Goal: Task Accomplishment & Management: Manage account settings

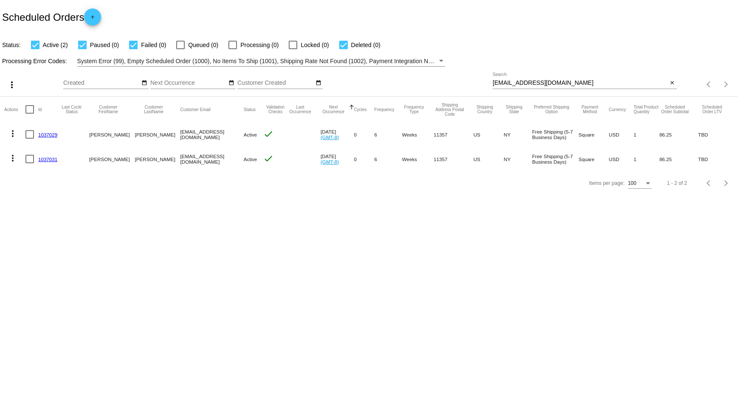
click at [430, 260] on body "Scheduled Orders add Status: Active (2) Paused (0) Failed (0) Queued (0) Proces…" at bounding box center [369, 198] width 738 height 396
click at [512, 80] on input "[EMAIL_ADDRESS][DOMAIN_NAME]" at bounding box center [579, 83] width 175 height 7
paste input "1009826"
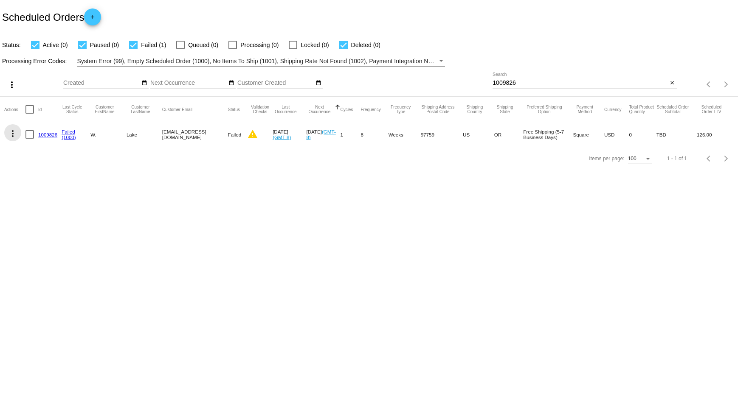
click at [11, 135] on mat-icon "more_vert" at bounding box center [13, 134] width 10 height 10
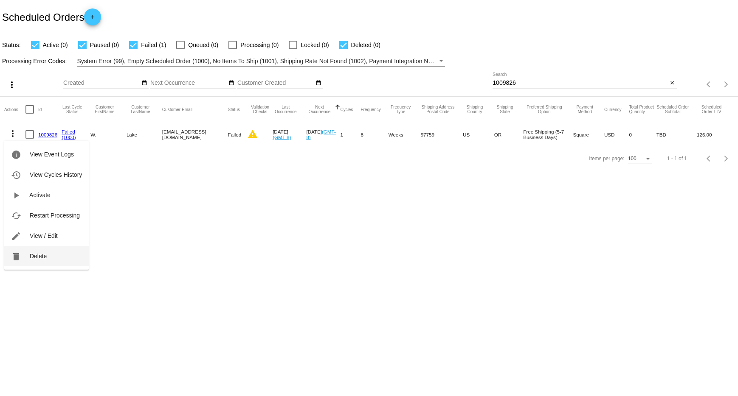
click at [42, 258] on span "Delete" at bounding box center [38, 256] width 17 height 7
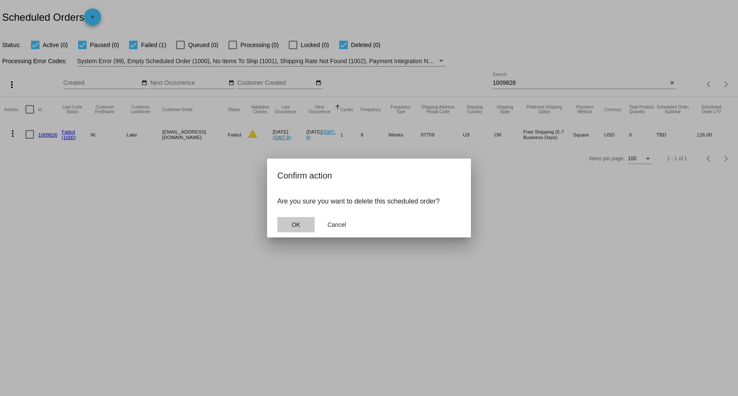
click at [285, 230] on button "OK" at bounding box center [295, 224] width 37 height 15
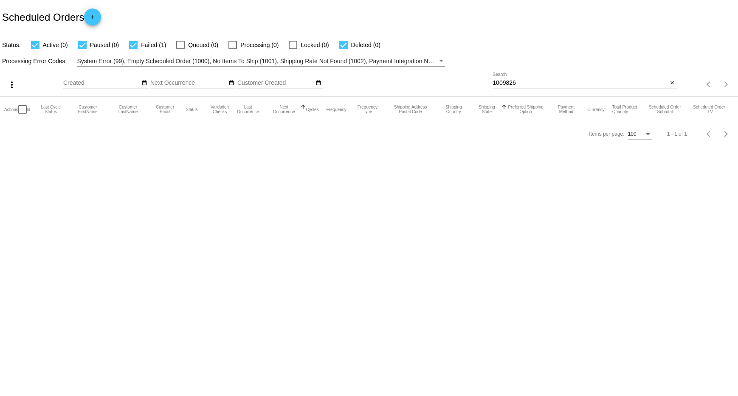
click at [509, 85] on input "1009826" at bounding box center [579, 83] width 175 height 7
click at [502, 84] on input "1009826" at bounding box center [579, 83] width 175 height 7
paste input "14625"
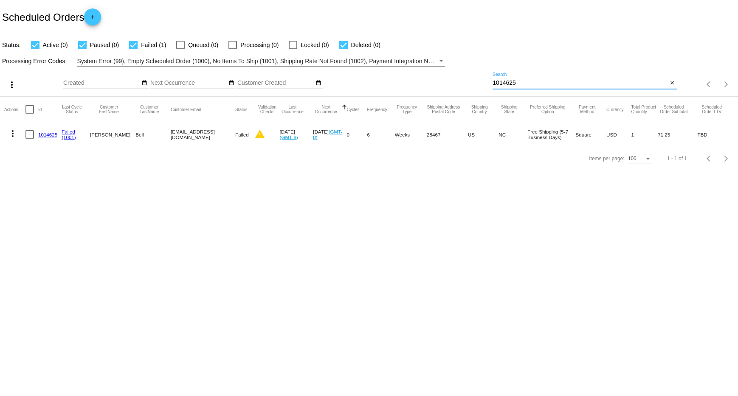
type input "1014625"
click at [14, 135] on mat-icon "more_vert" at bounding box center [13, 134] width 10 height 10
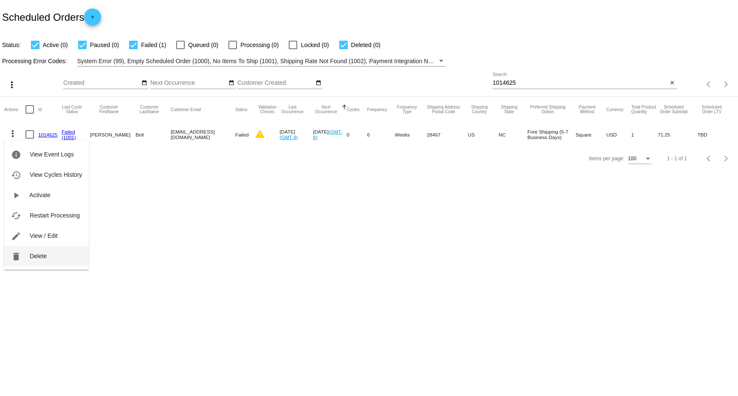
click at [30, 256] on span "Delete" at bounding box center [38, 256] width 17 height 7
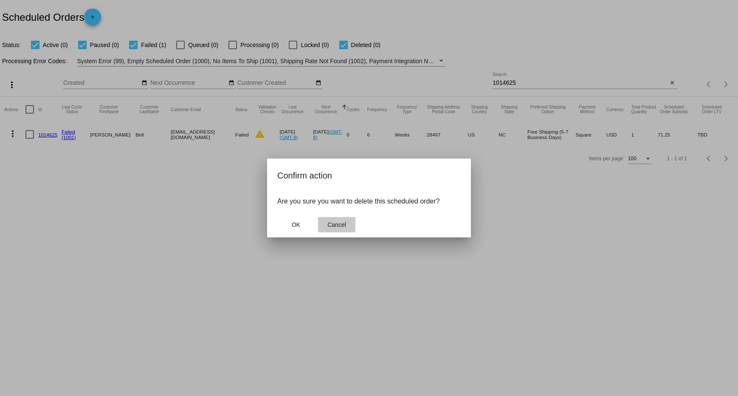
click at [348, 219] on button "Cancel" at bounding box center [336, 224] width 37 height 15
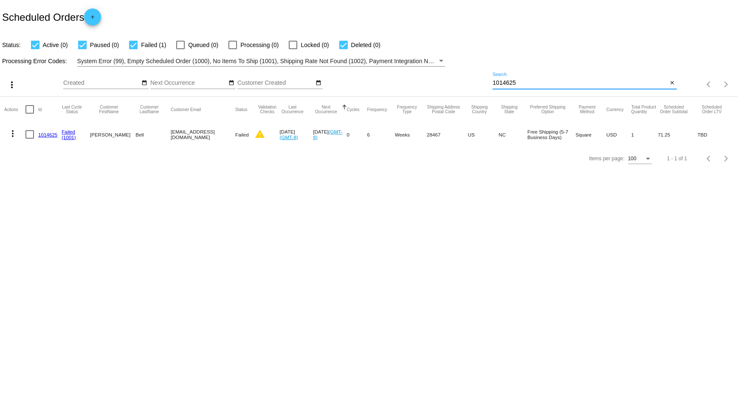
click at [497, 86] on input "1014625" at bounding box center [579, 83] width 175 height 7
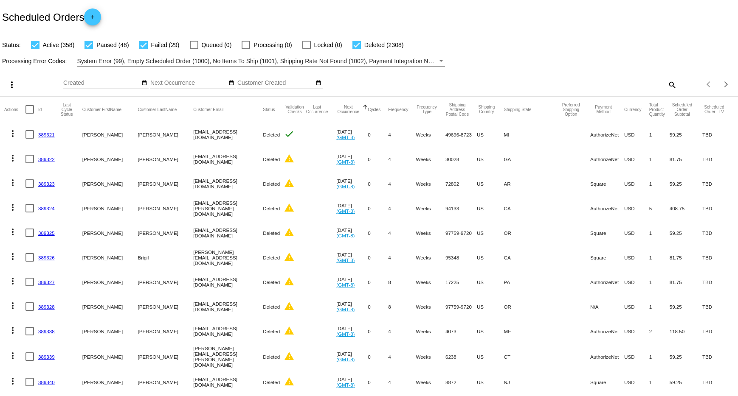
click at [89, 45] on div at bounding box center [88, 45] width 8 height 8
click at [89, 49] on input "Paused (48)" at bounding box center [88, 49] width 0 height 0
checkbox input "false"
click at [37, 44] on div at bounding box center [35, 45] width 8 height 8
click at [35, 49] on input "Active (358)" at bounding box center [35, 49] width 0 height 0
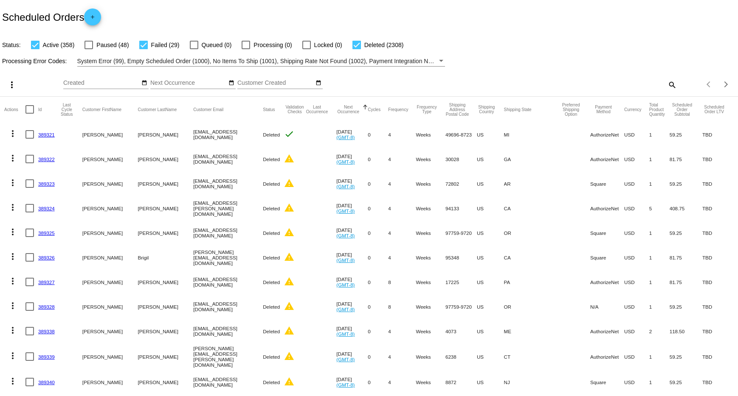
checkbox input "false"
click at [352, 46] on div at bounding box center [356, 45] width 8 height 8
click at [356, 49] on input "Deleted (2308)" at bounding box center [356, 49] width 0 height 0
checkbox input "false"
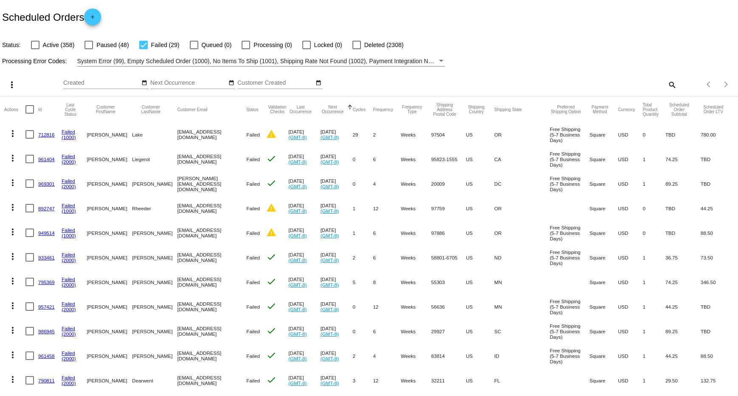
click at [440, 62] on div "Filter by Processing Error Codes" at bounding box center [441, 61] width 4 height 2
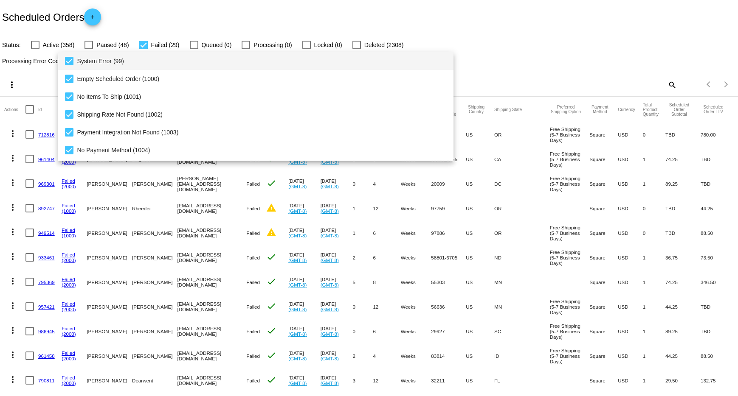
click at [71, 62] on mat-pseudo-checkbox at bounding box center [69, 61] width 8 height 8
click at [67, 81] on mat-pseudo-checkbox at bounding box center [69, 79] width 8 height 8
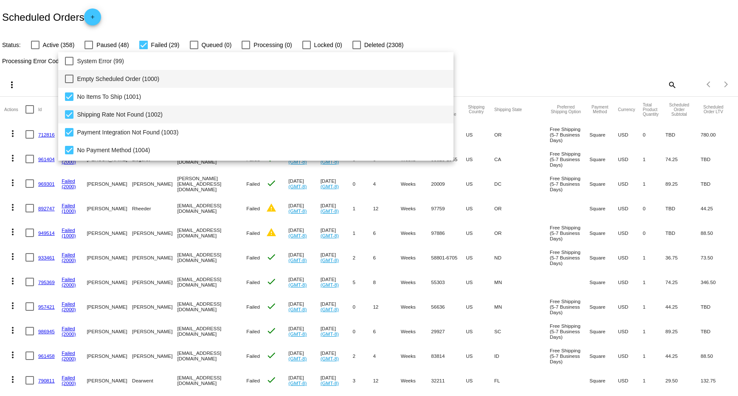
click at [66, 111] on mat-pseudo-checkbox at bounding box center [69, 114] width 8 height 8
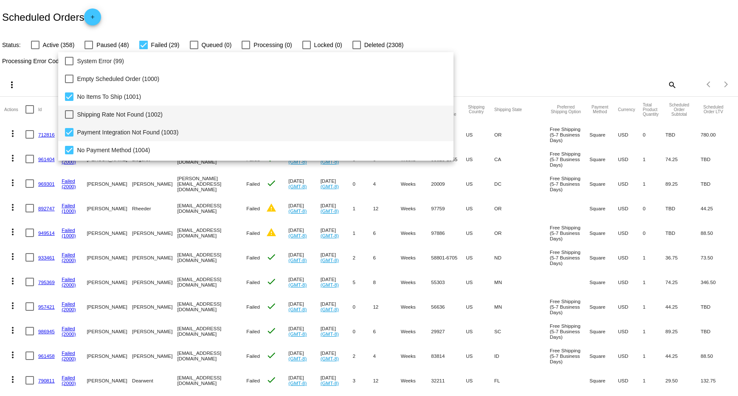
click at [66, 132] on mat-pseudo-checkbox at bounding box center [69, 132] width 8 height 8
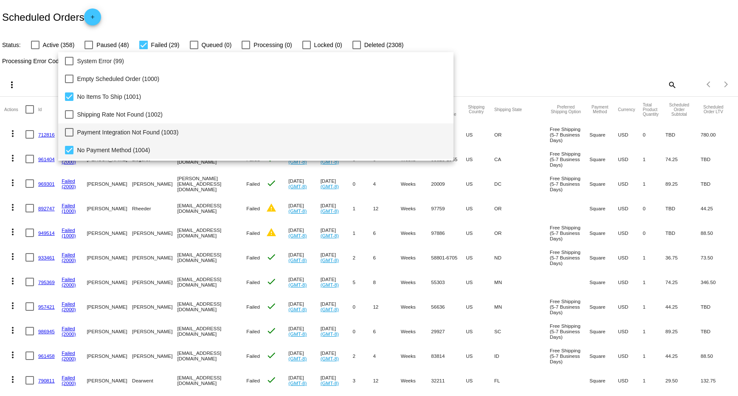
click at [69, 150] on mat-pseudo-checkbox at bounding box center [69, 150] width 8 height 8
click at [520, 73] on div at bounding box center [369, 198] width 738 height 396
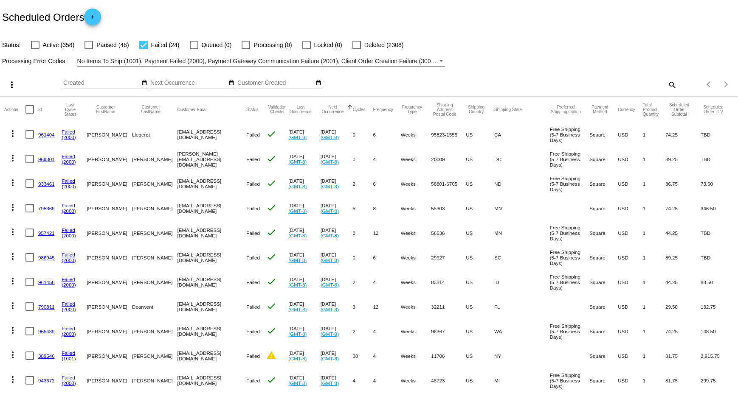
click at [439, 59] on div "Filter by Processing Error Codes" at bounding box center [441, 61] width 8 height 10
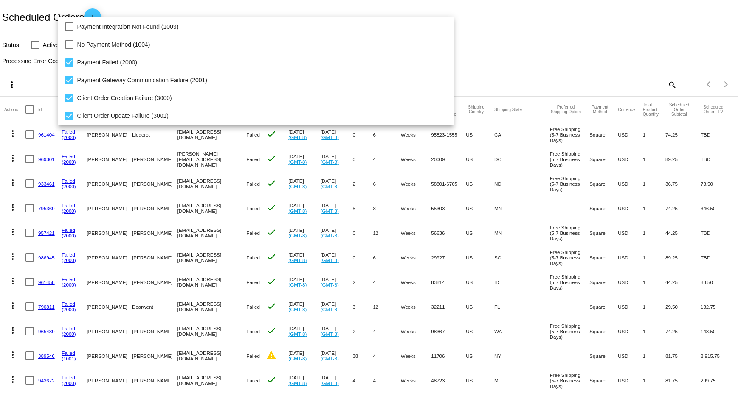
scroll to position [87, 0]
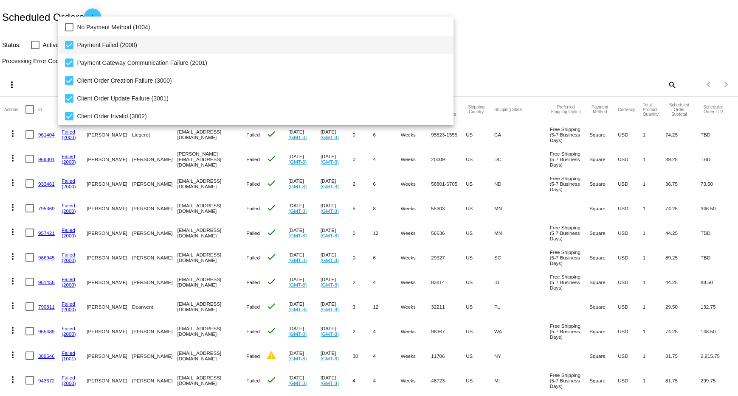
click at [67, 47] on mat-pseudo-checkbox at bounding box center [69, 45] width 8 height 8
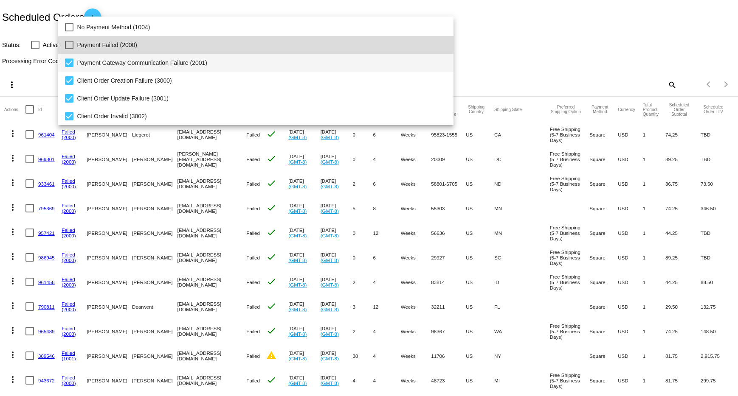
click at [67, 59] on mat-pseudo-checkbox at bounding box center [69, 63] width 8 height 8
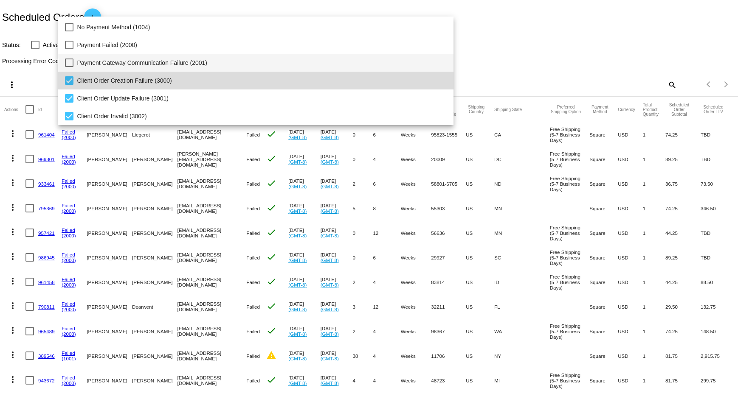
click at [68, 78] on mat-pseudo-checkbox at bounding box center [69, 80] width 8 height 8
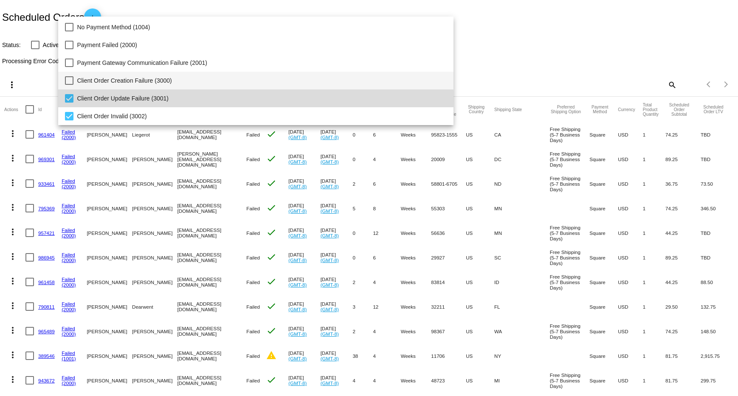
click at [65, 100] on mat-pseudo-checkbox at bounding box center [69, 98] width 8 height 8
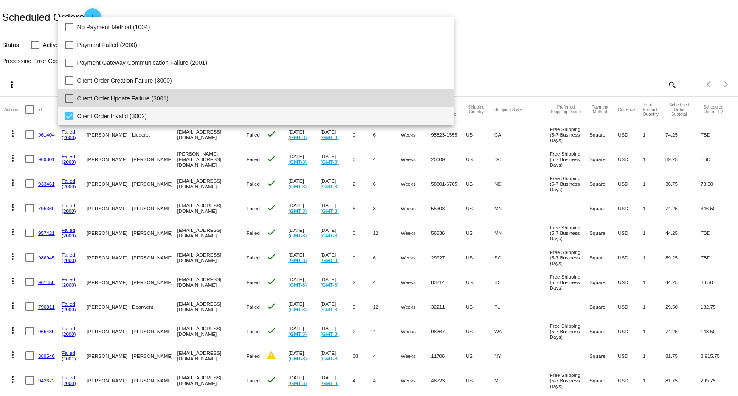
click at [67, 117] on mat-pseudo-checkbox at bounding box center [69, 116] width 8 height 8
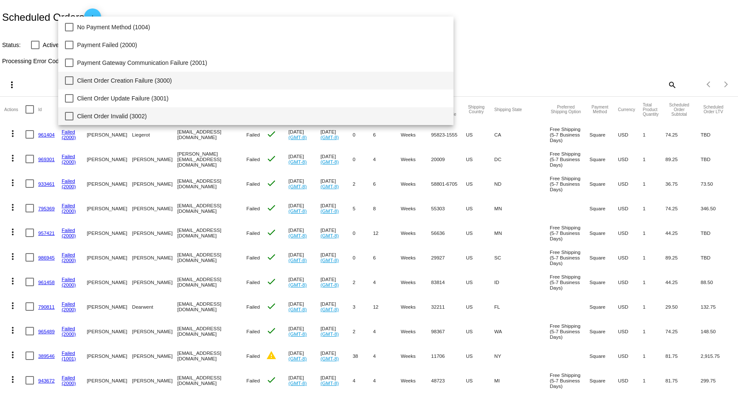
scroll to position [0, 0]
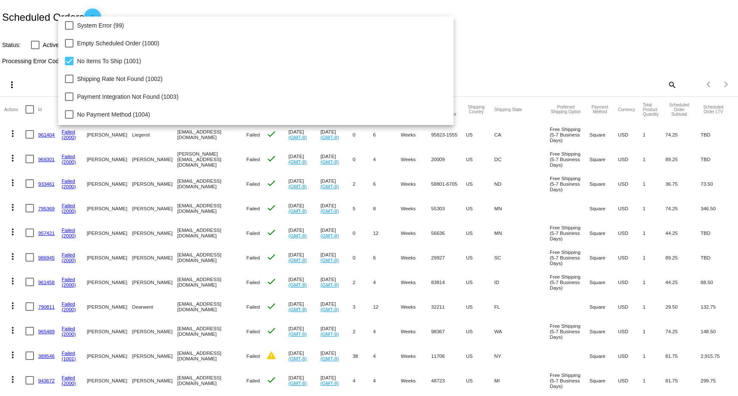
click at [514, 62] on div at bounding box center [369, 198] width 738 height 396
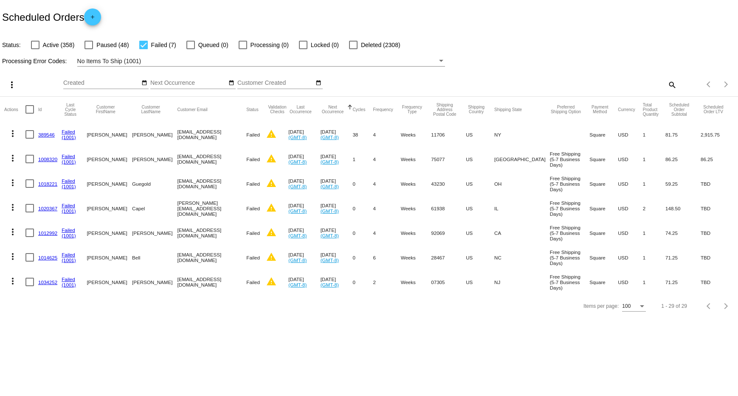
click at [29, 112] on div at bounding box center [29, 109] width 8 height 8
click at [29, 114] on input "checkbox" at bounding box center [29, 114] width 0 height 0
checkbox input "true"
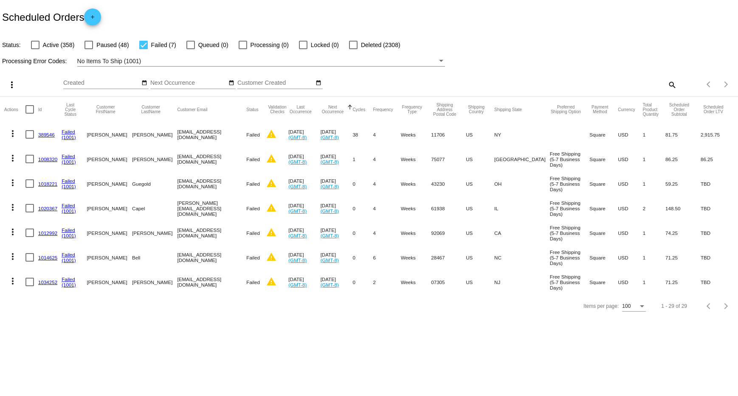
checkbox input "true"
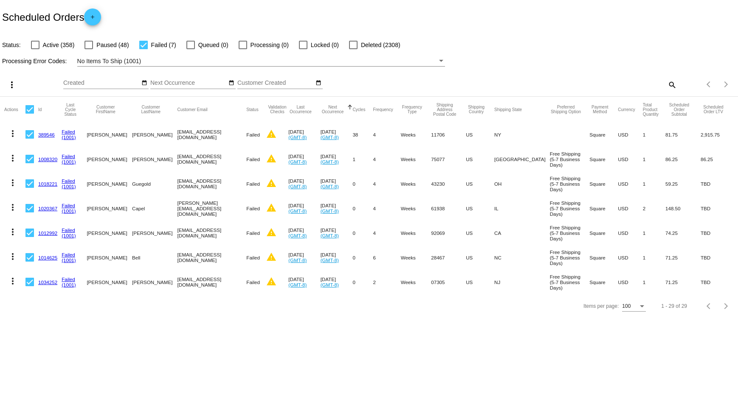
click at [29, 112] on div at bounding box center [29, 109] width 8 height 8
click at [29, 114] on input "checkbox" at bounding box center [29, 114] width 0 height 0
checkbox input "false"
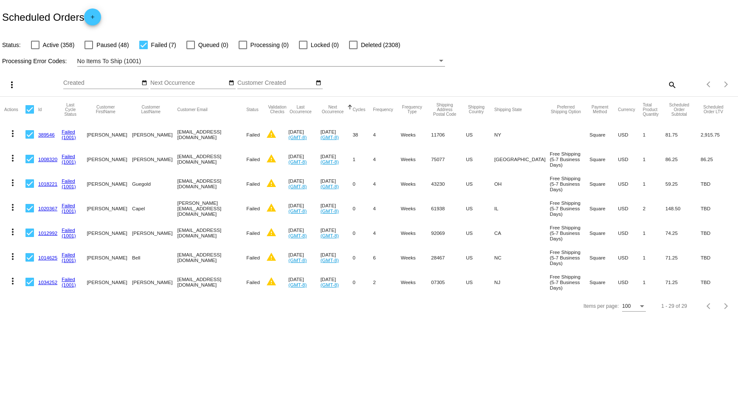
checkbox input "false"
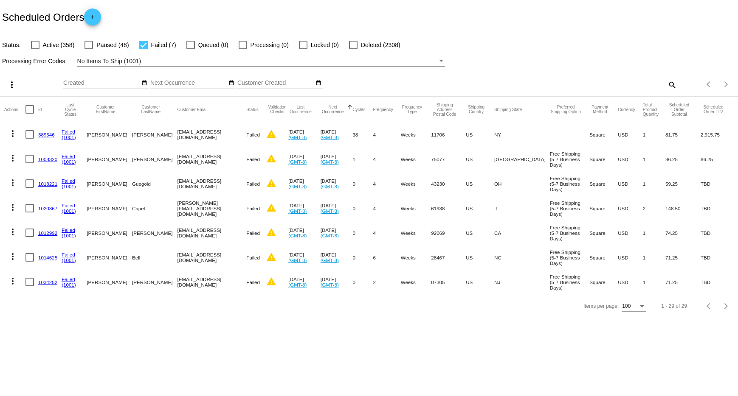
click at [11, 135] on mat-icon "more_vert" at bounding box center [13, 134] width 10 height 10
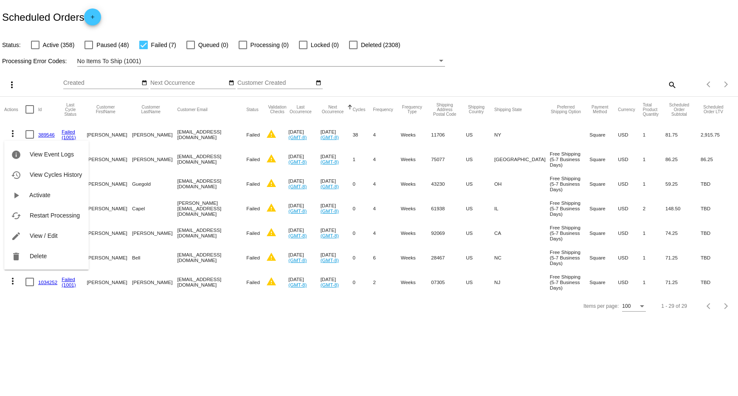
click at [214, 320] on div at bounding box center [369, 198] width 738 height 396
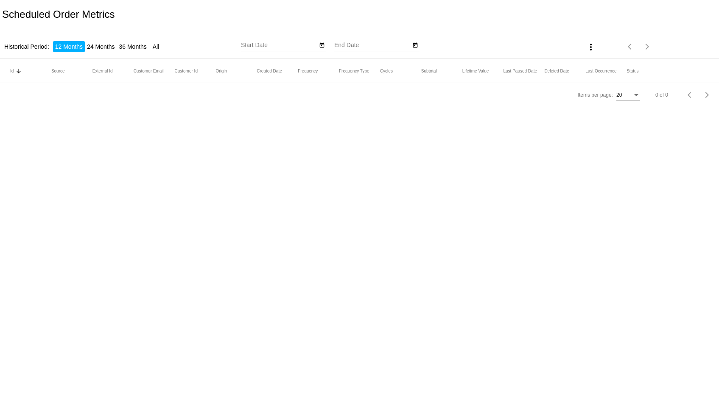
type input "[DATE]"
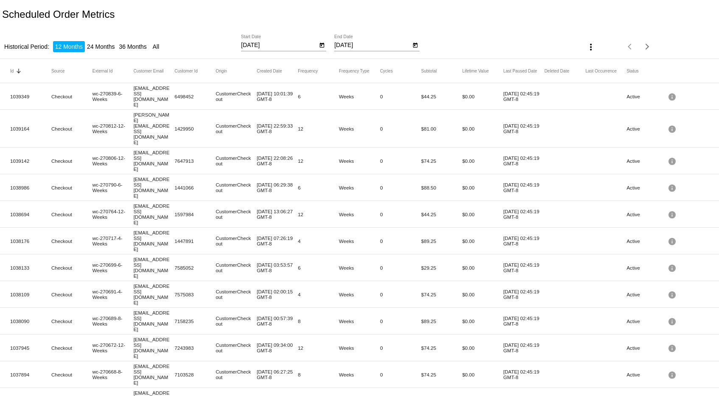
scroll to position [8, 0]
